Goal: Download file/media

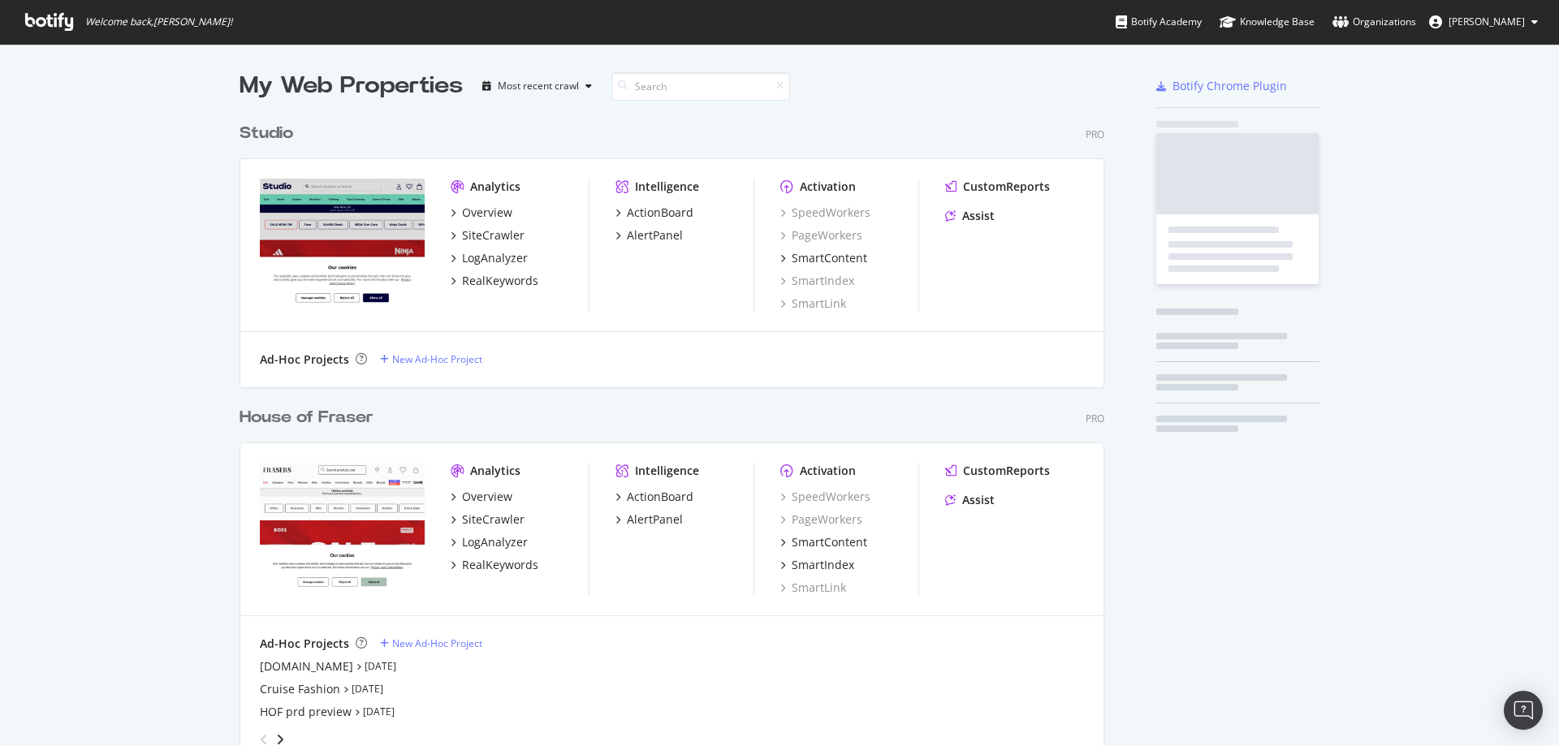
scroll to position [1035, 865]
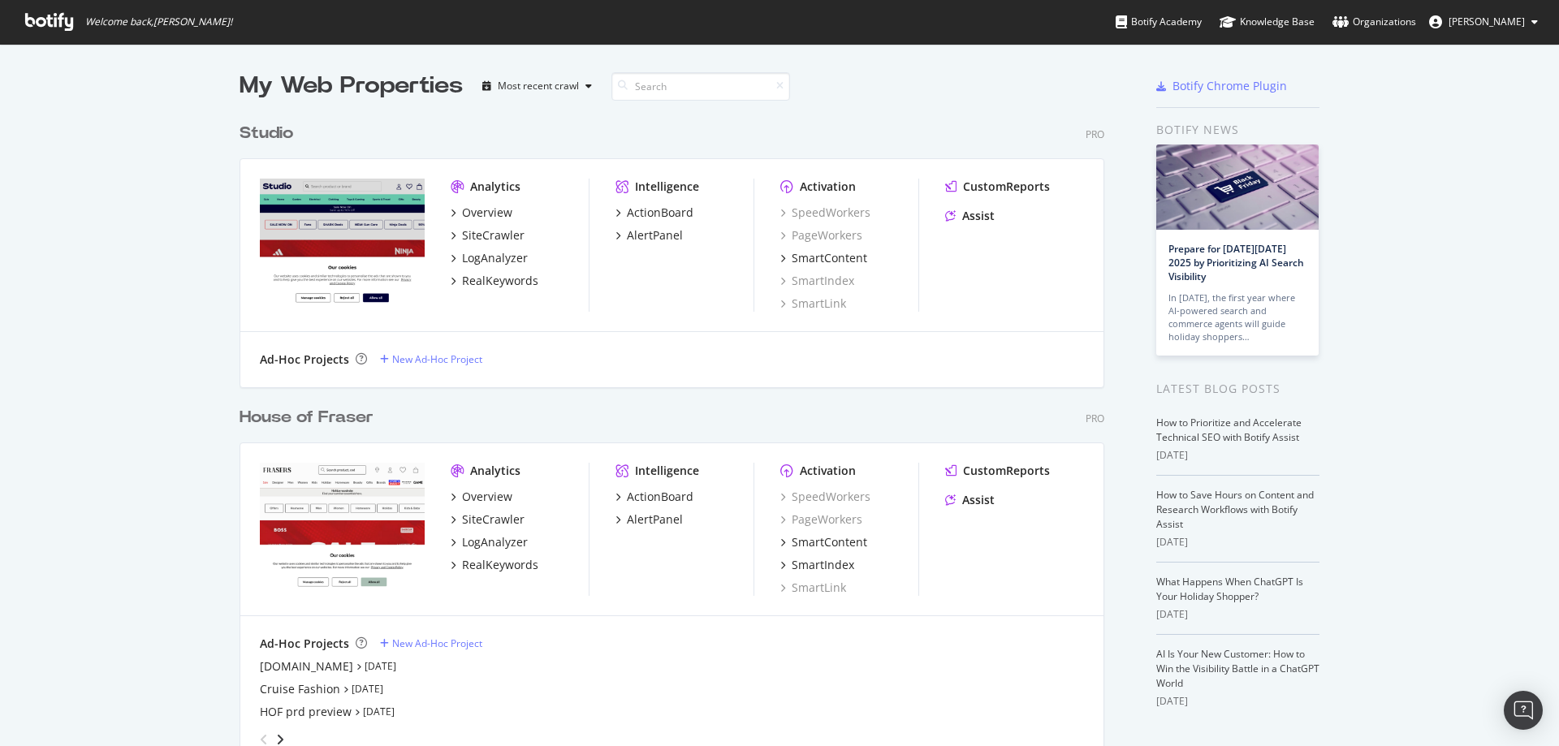
click at [278, 418] on div "House of Fraser" at bounding box center [306, 418] width 134 height 24
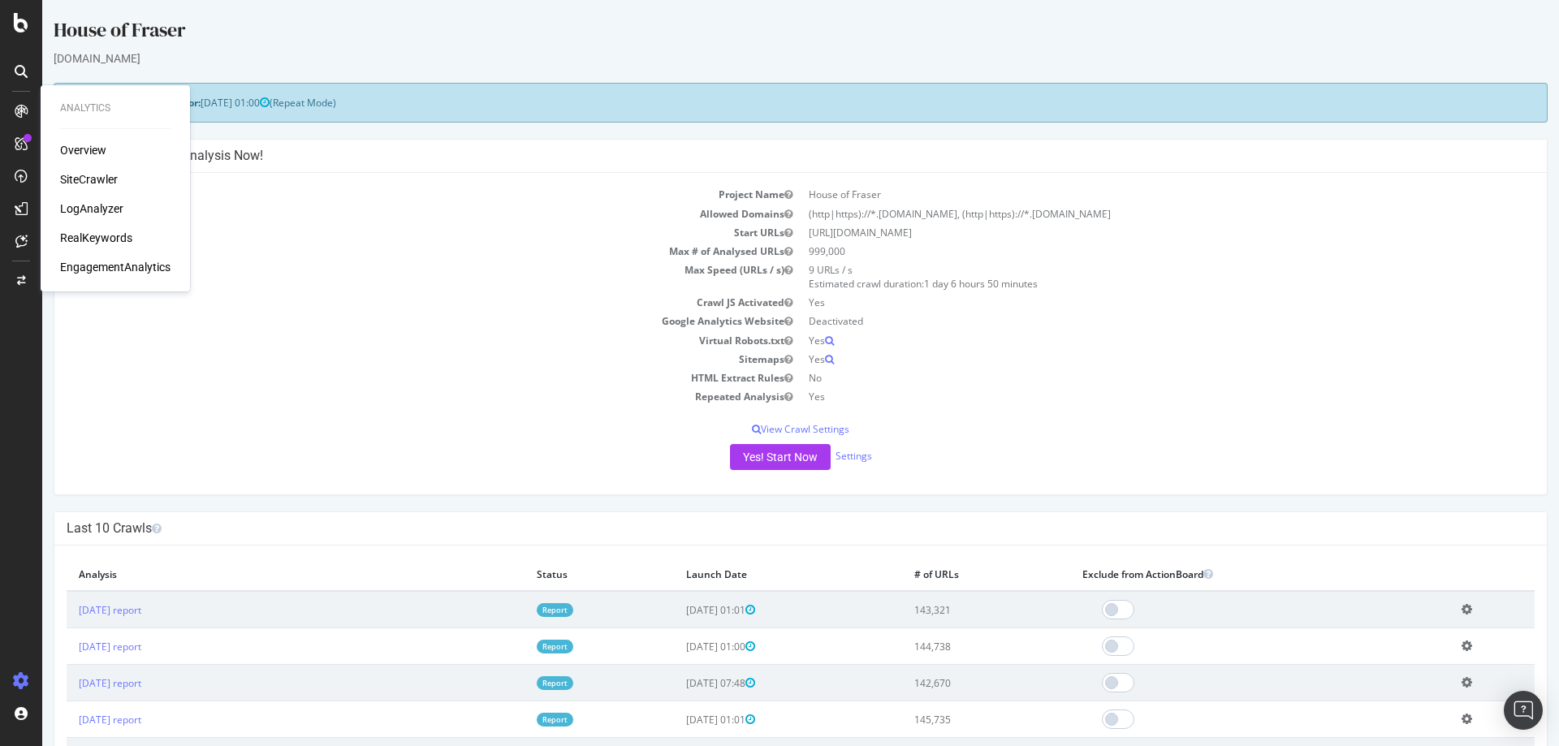
click at [75, 184] on div "SiteCrawler" at bounding box center [89, 179] width 58 height 16
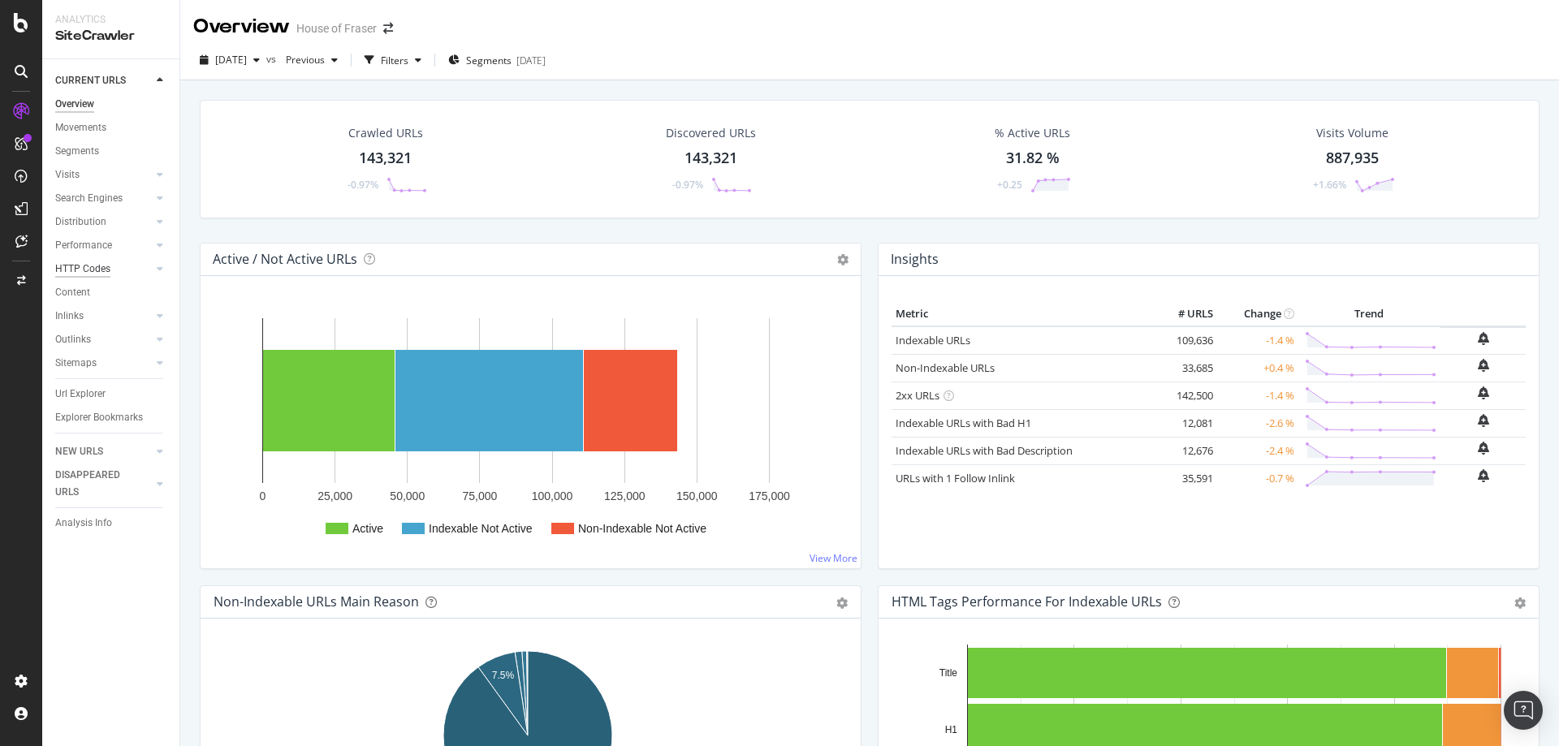
click at [97, 265] on div "HTTP Codes" at bounding box center [82, 269] width 55 height 17
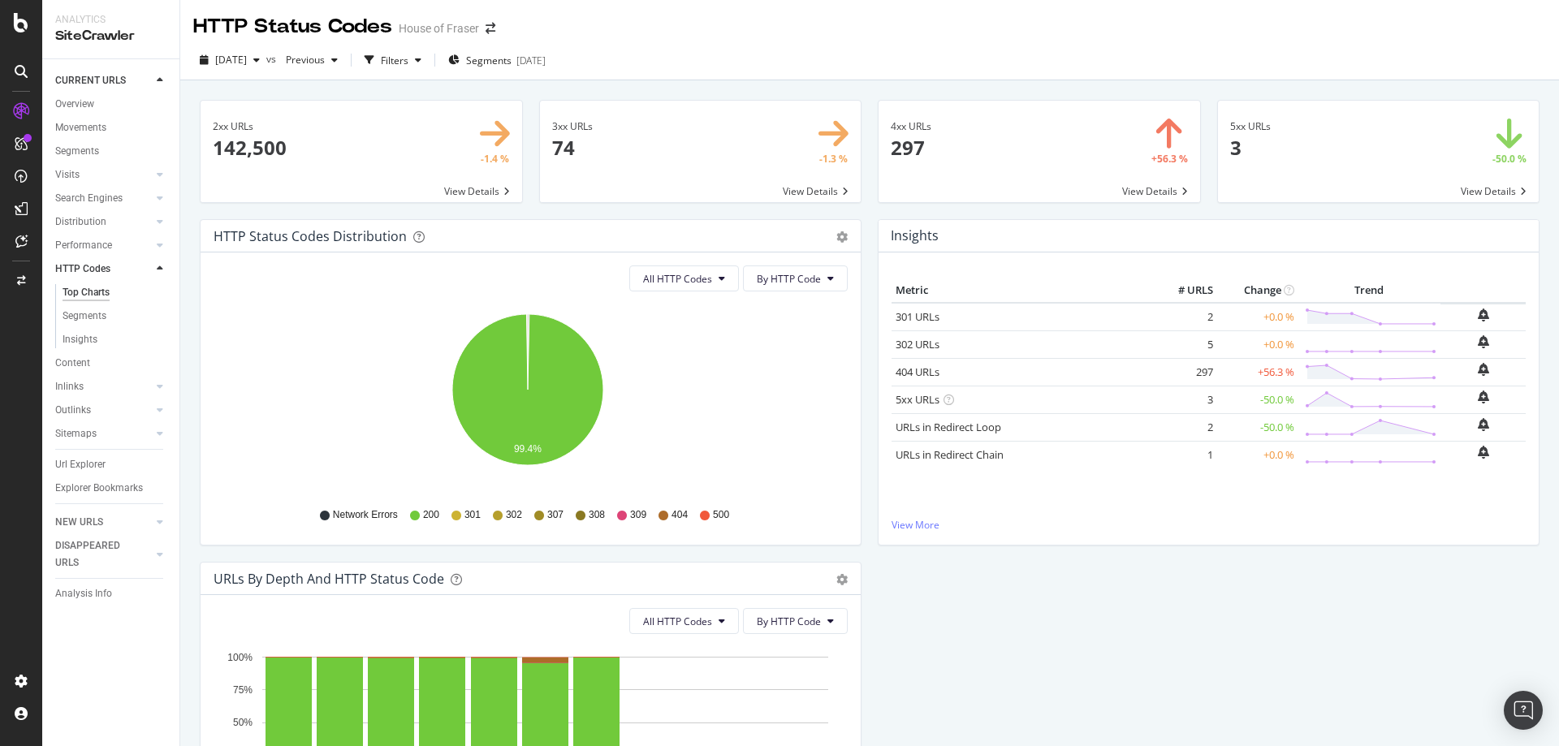
click at [827, 189] on span at bounding box center [700, 151] width 321 height 101
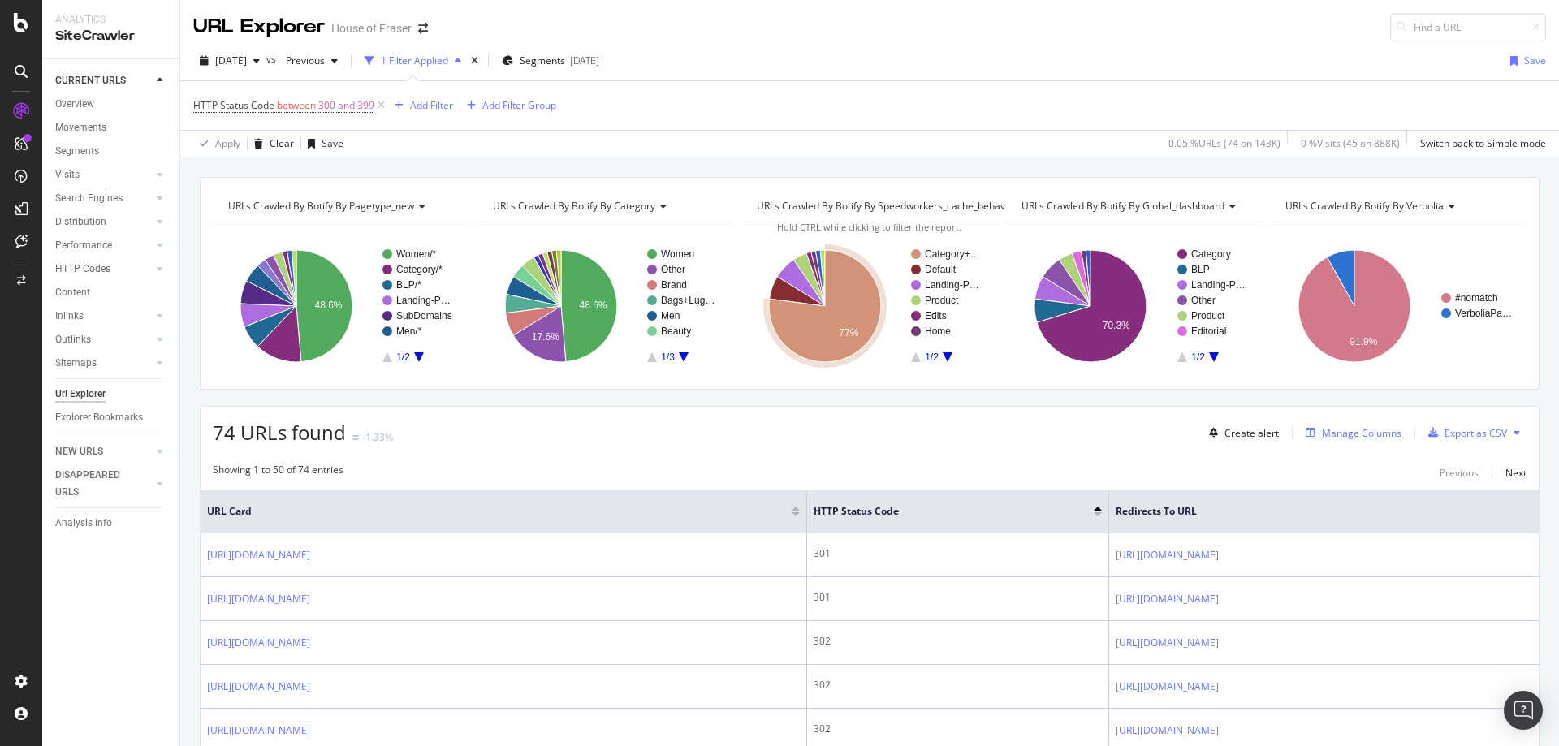
click at [1330, 435] on div "Manage Columns" at bounding box center [1362, 433] width 80 height 14
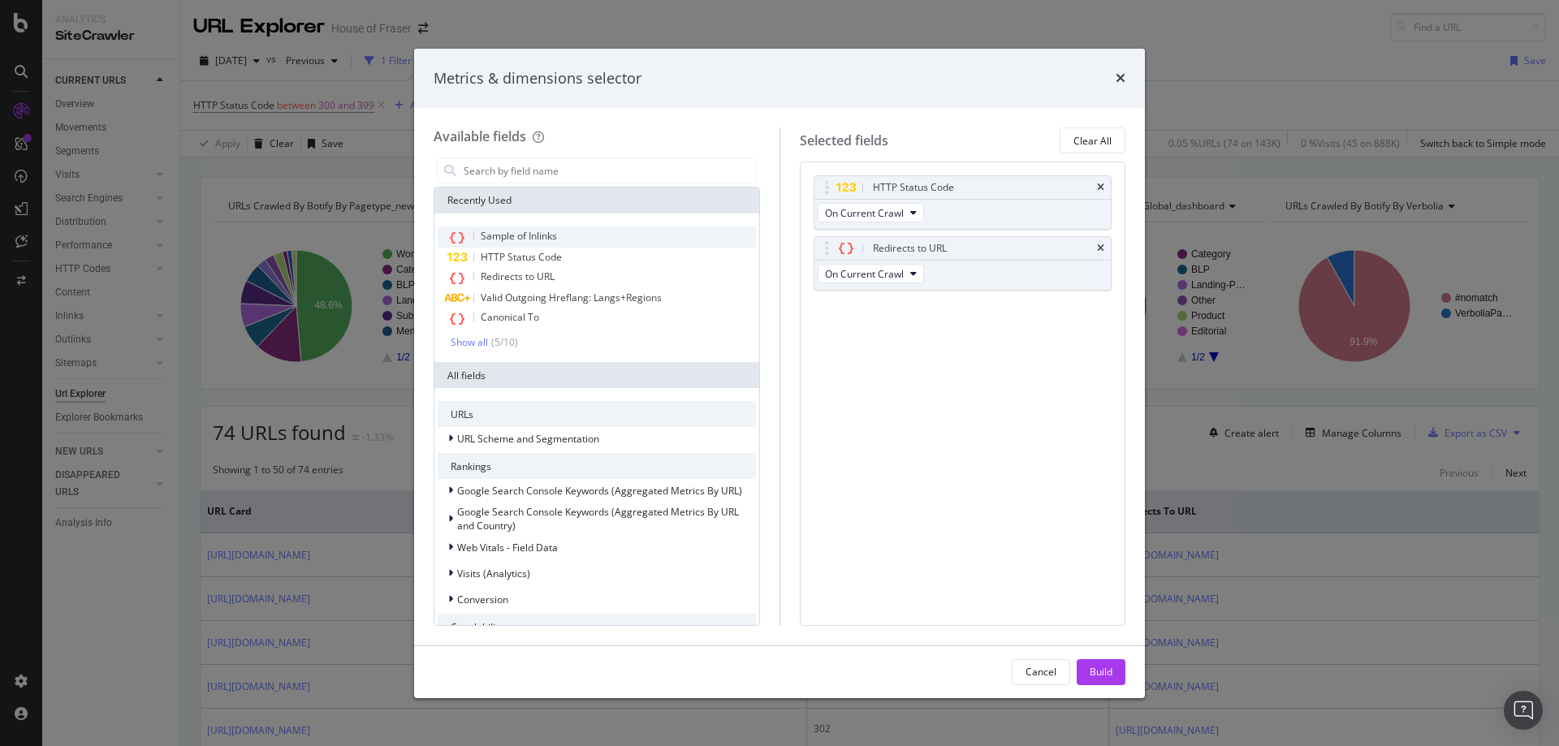
click at [585, 236] on div "Sample of Inlinks" at bounding box center [597, 236] width 318 height 21
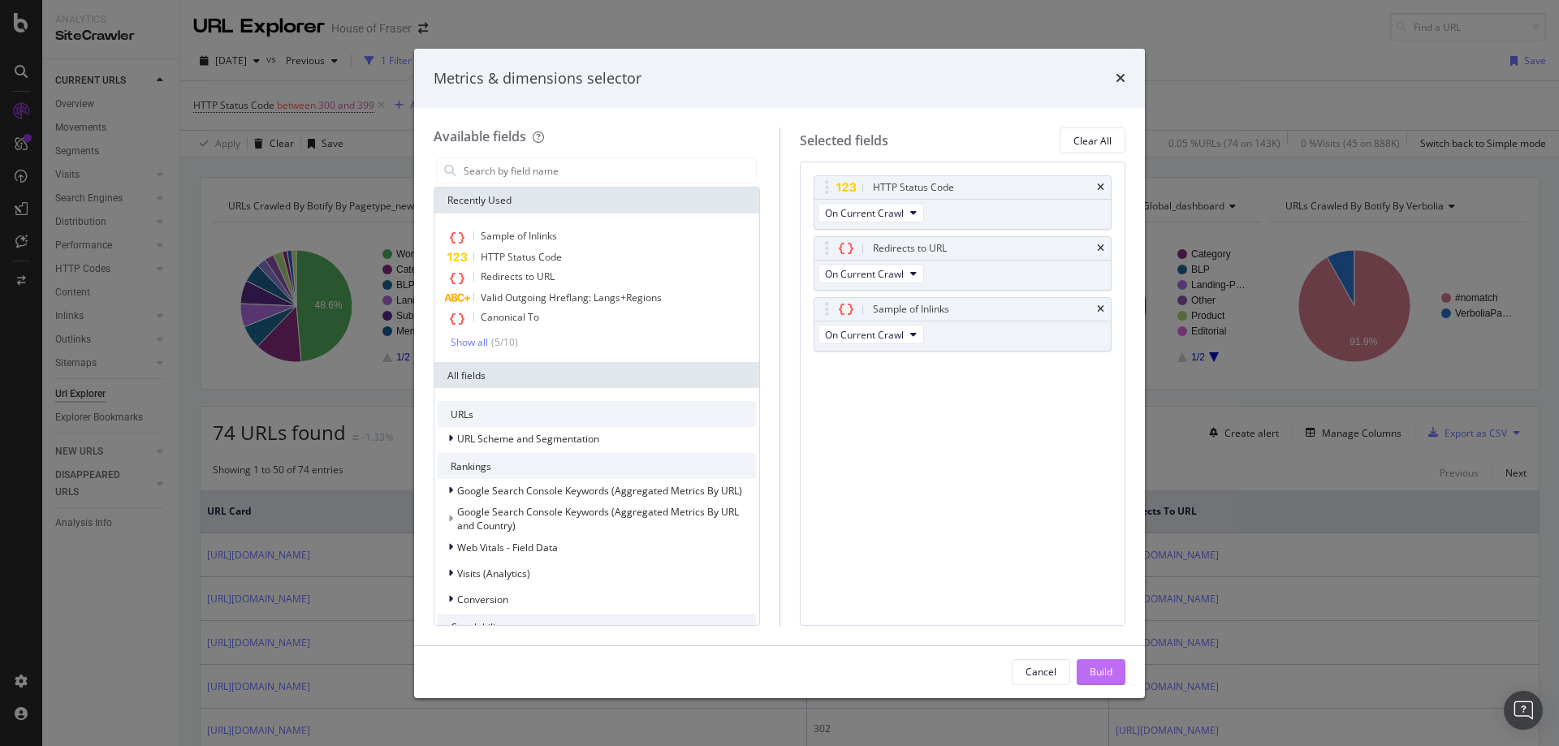
click at [1088, 670] on button "Build" at bounding box center [1100, 672] width 49 height 26
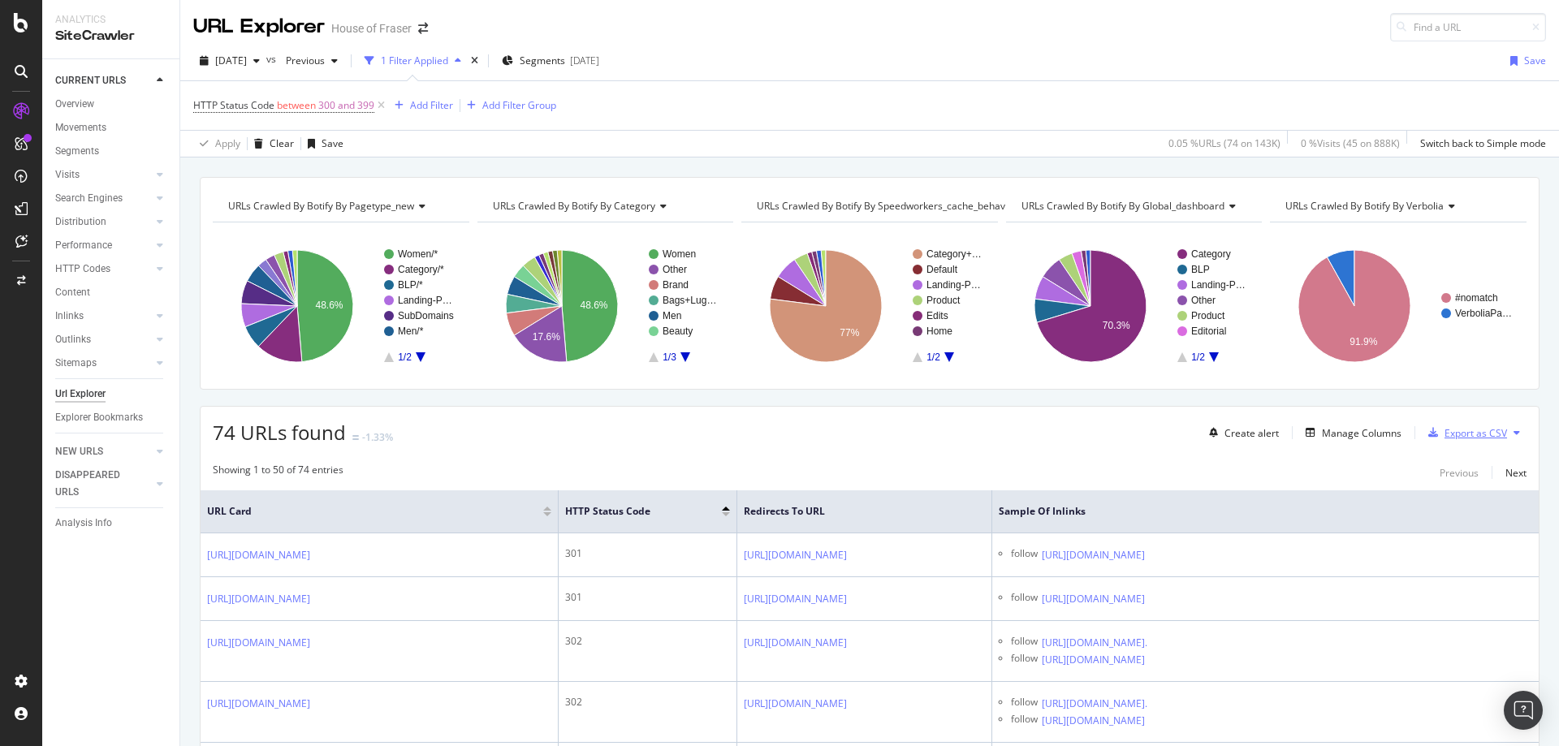
click at [1454, 431] on div "Export as CSV" at bounding box center [1475, 433] width 63 height 14
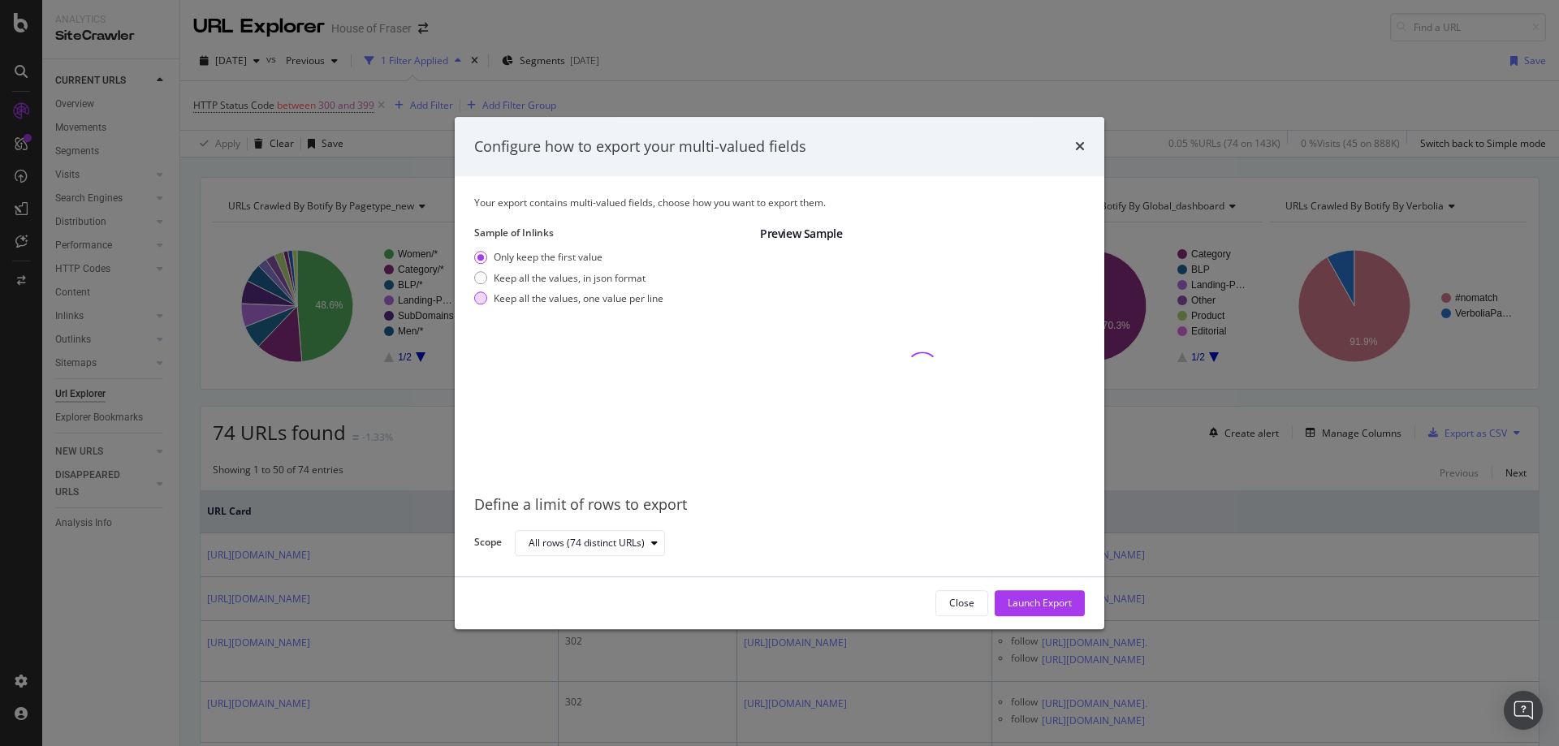
click at [483, 296] on div "modal" at bounding box center [480, 298] width 13 height 13
click at [1049, 611] on div "Launch Export" at bounding box center [1039, 603] width 64 height 24
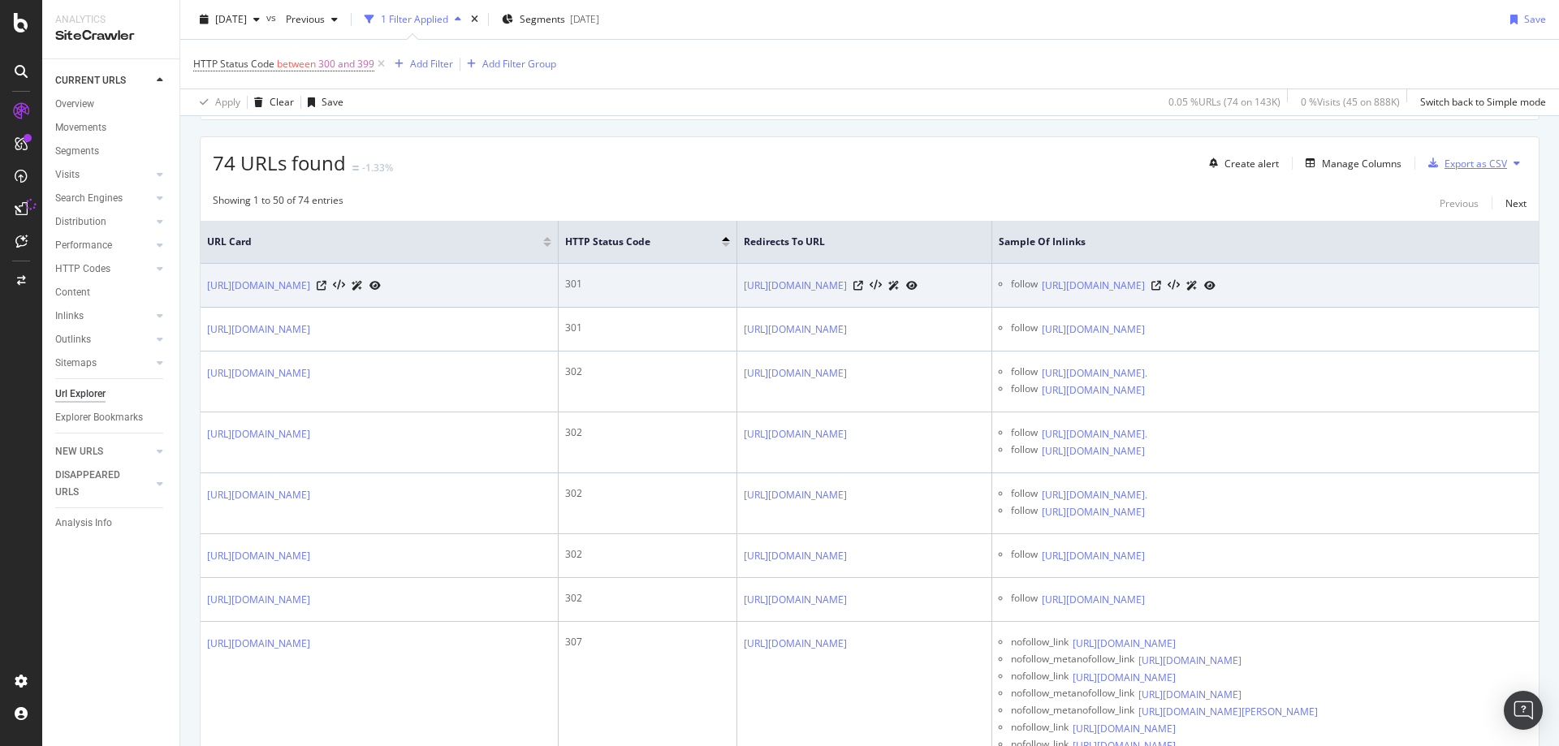
scroll to position [272, 0]
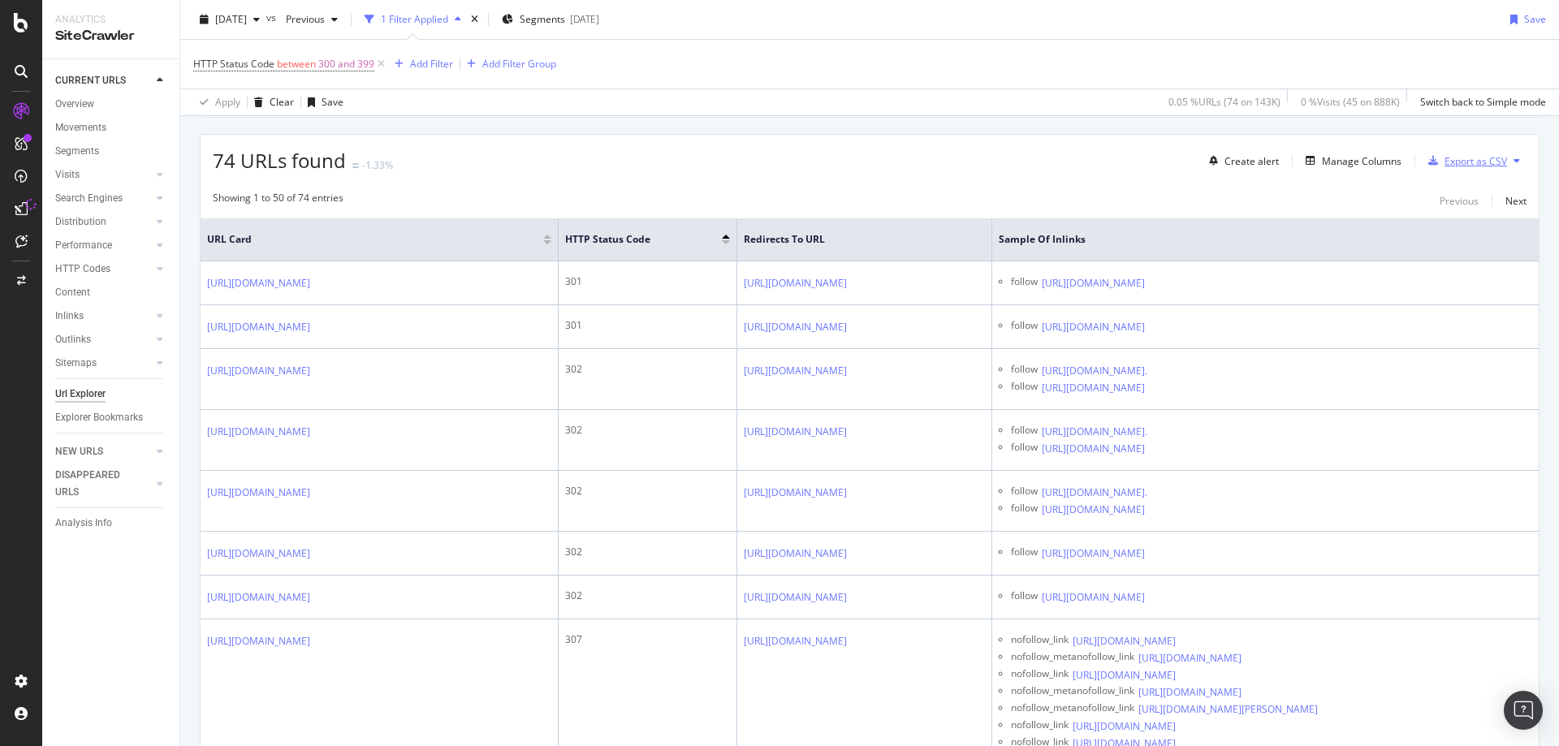
click at [1450, 159] on div "Export as CSV" at bounding box center [1475, 161] width 63 height 14
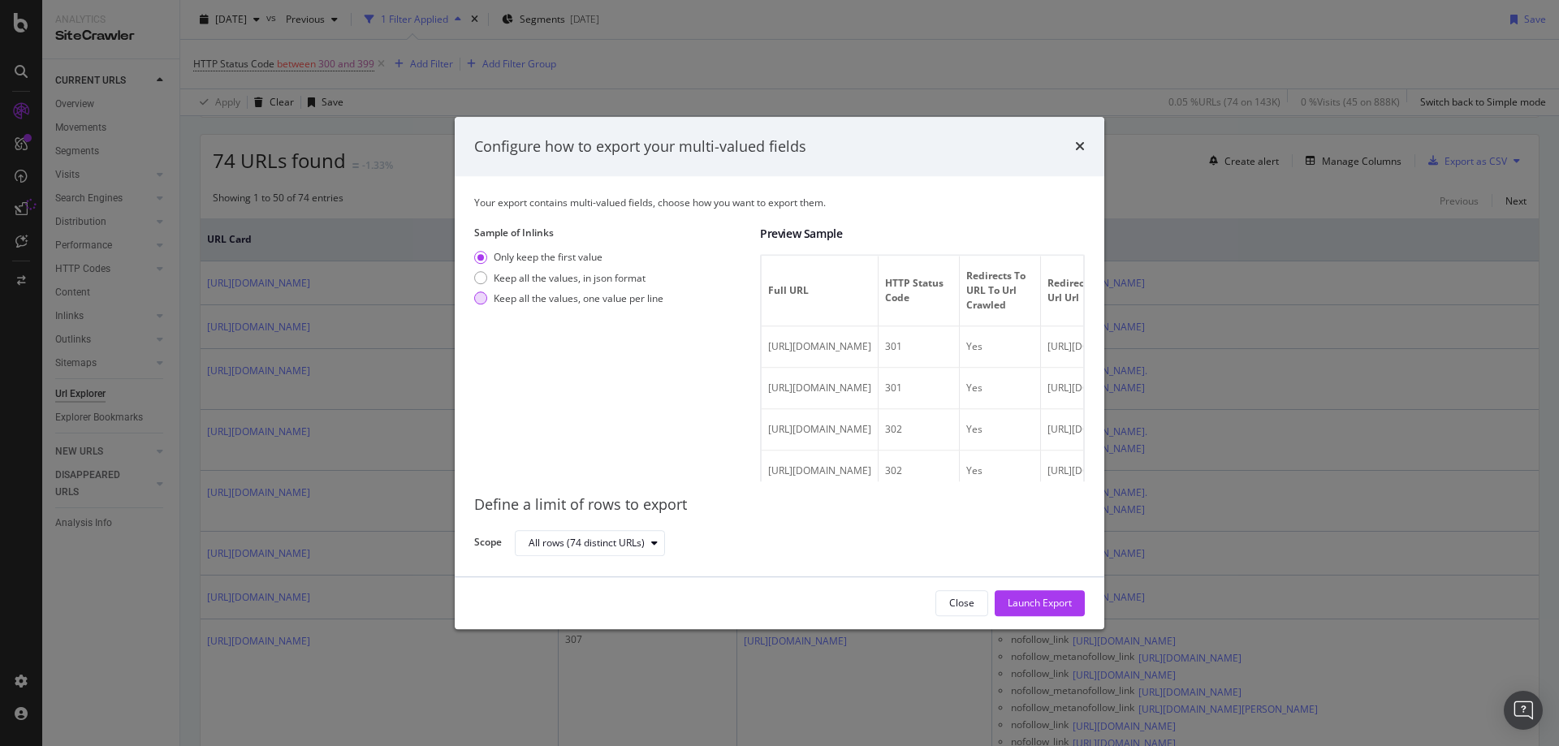
click at [476, 301] on div "modal" at bounding box center [480, 298] width 13 height 13
click at [1029, 600] on div "Launch Export" at bounding box center [1039, 604] width 64 height 14
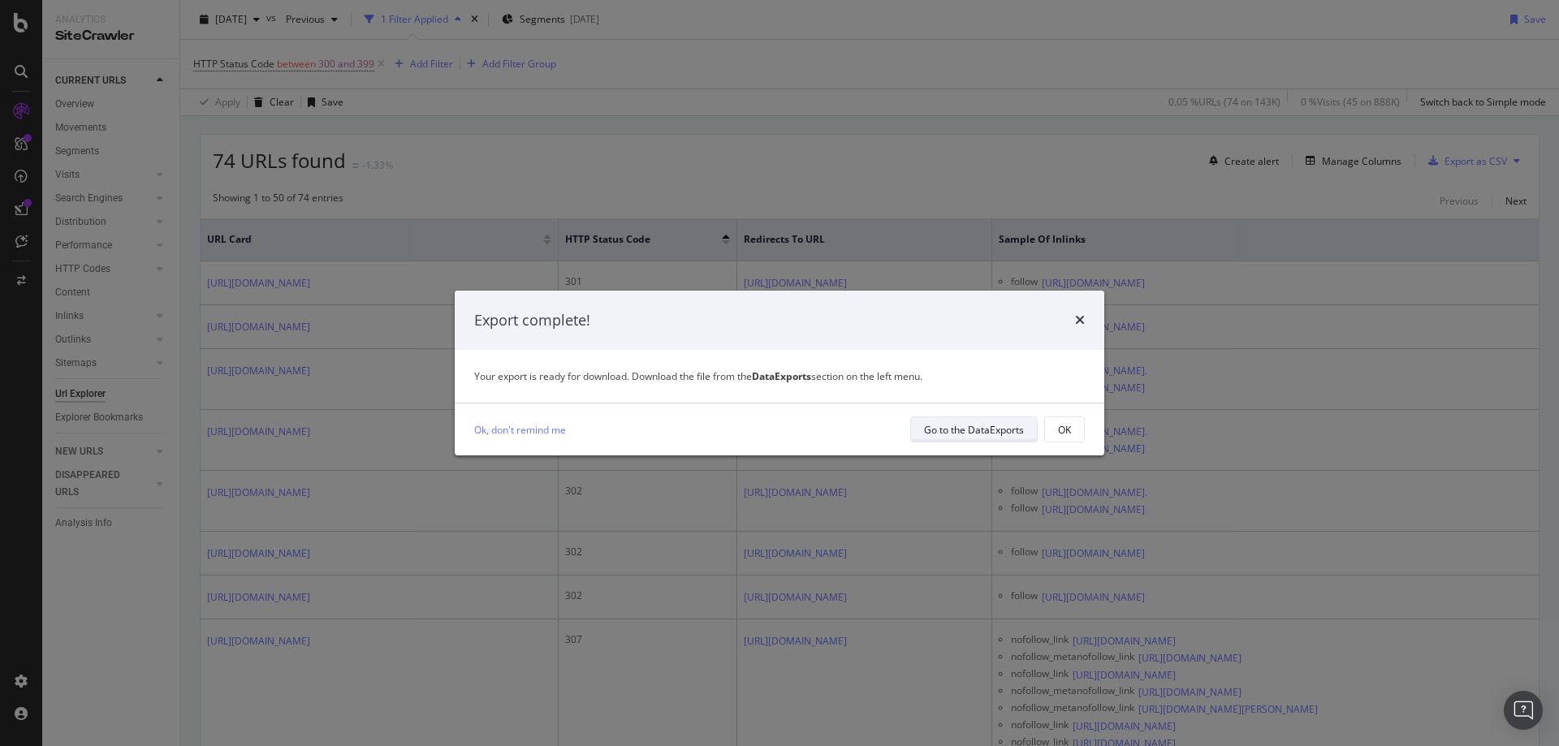
click at [943, 432] on div "Go to the DataExports" at bounding box center [974, 430] width 100 height 14
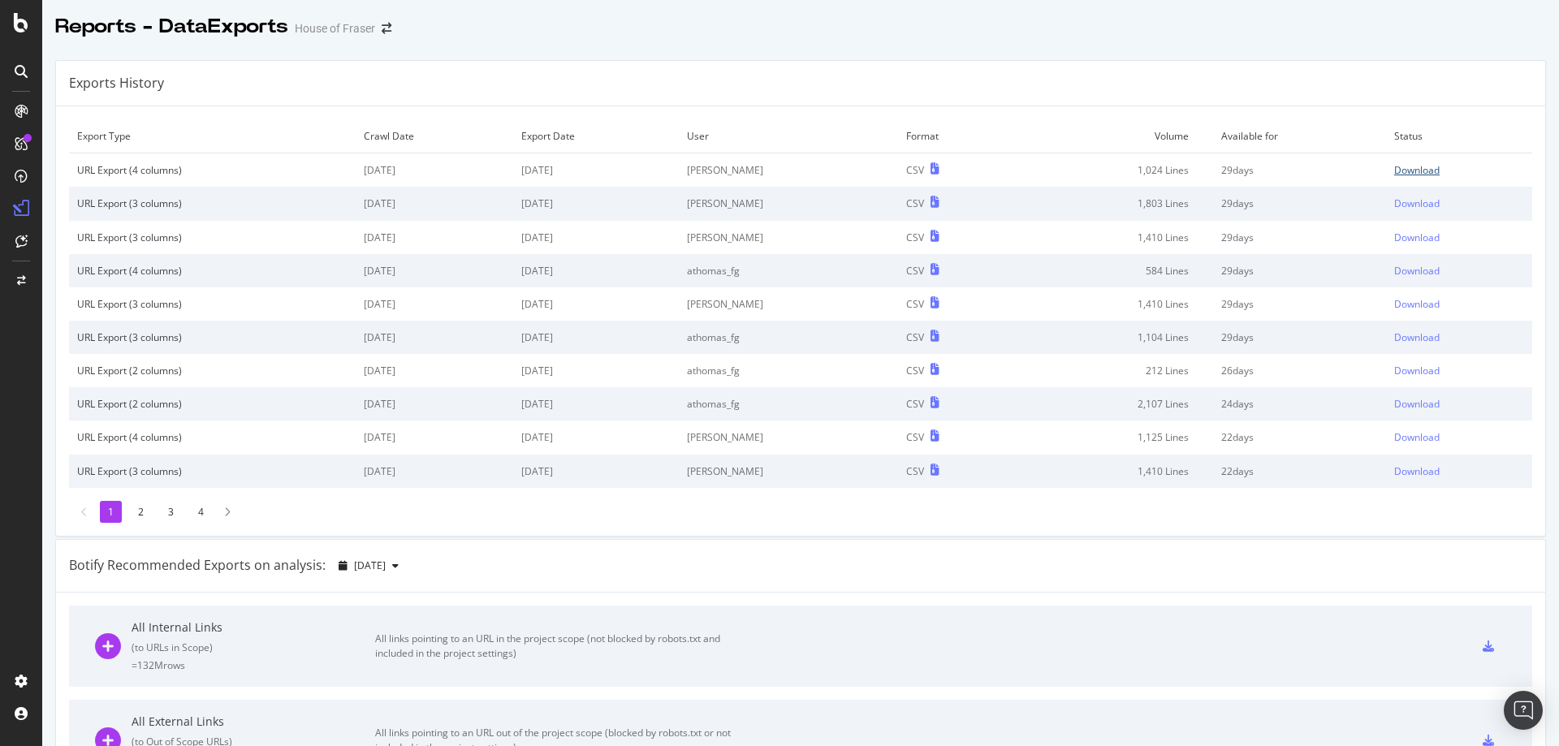
click at [1395, 170] on div "Download" at bounding box center [1416, 170] width 45 height 14
